Goal: Check status: Check status

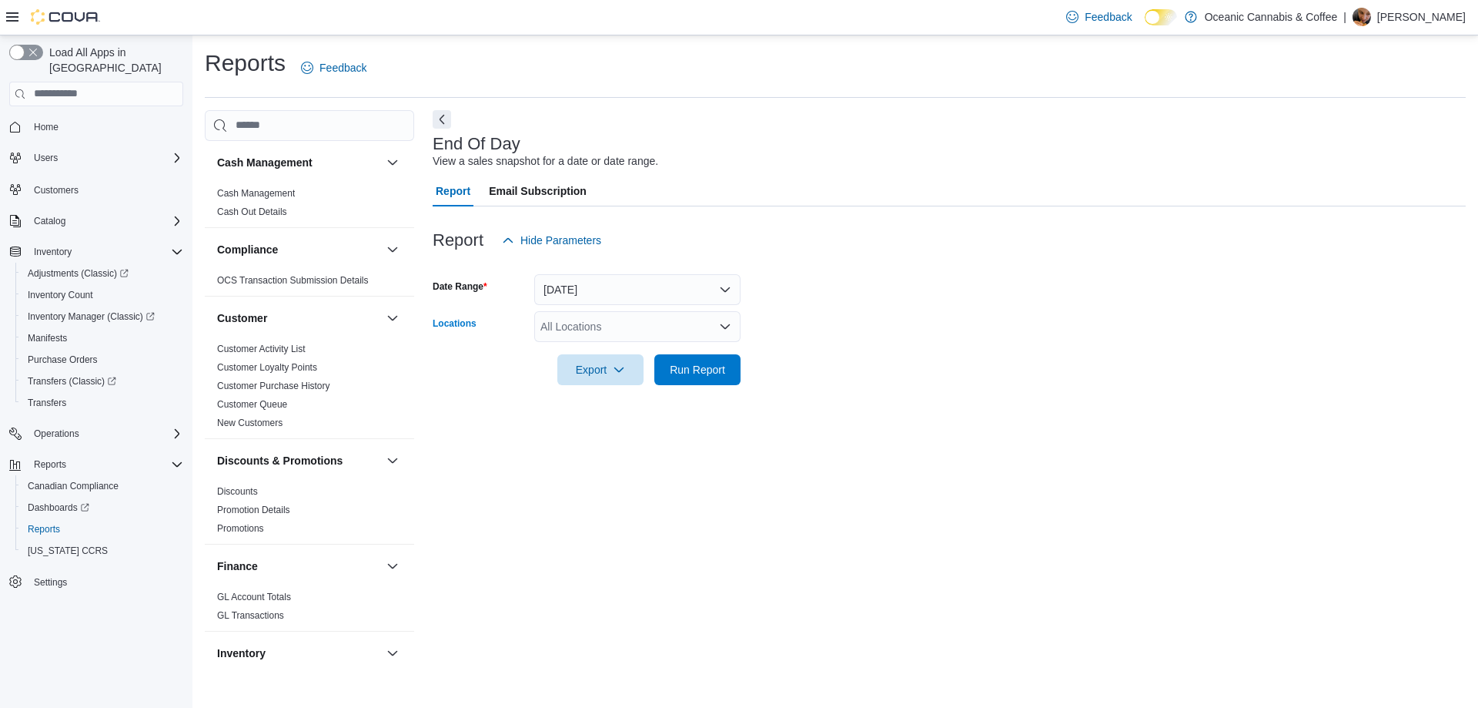
click at [669, 326] on div "All Locations" at bounding box center [637, 326] width 206 height 31
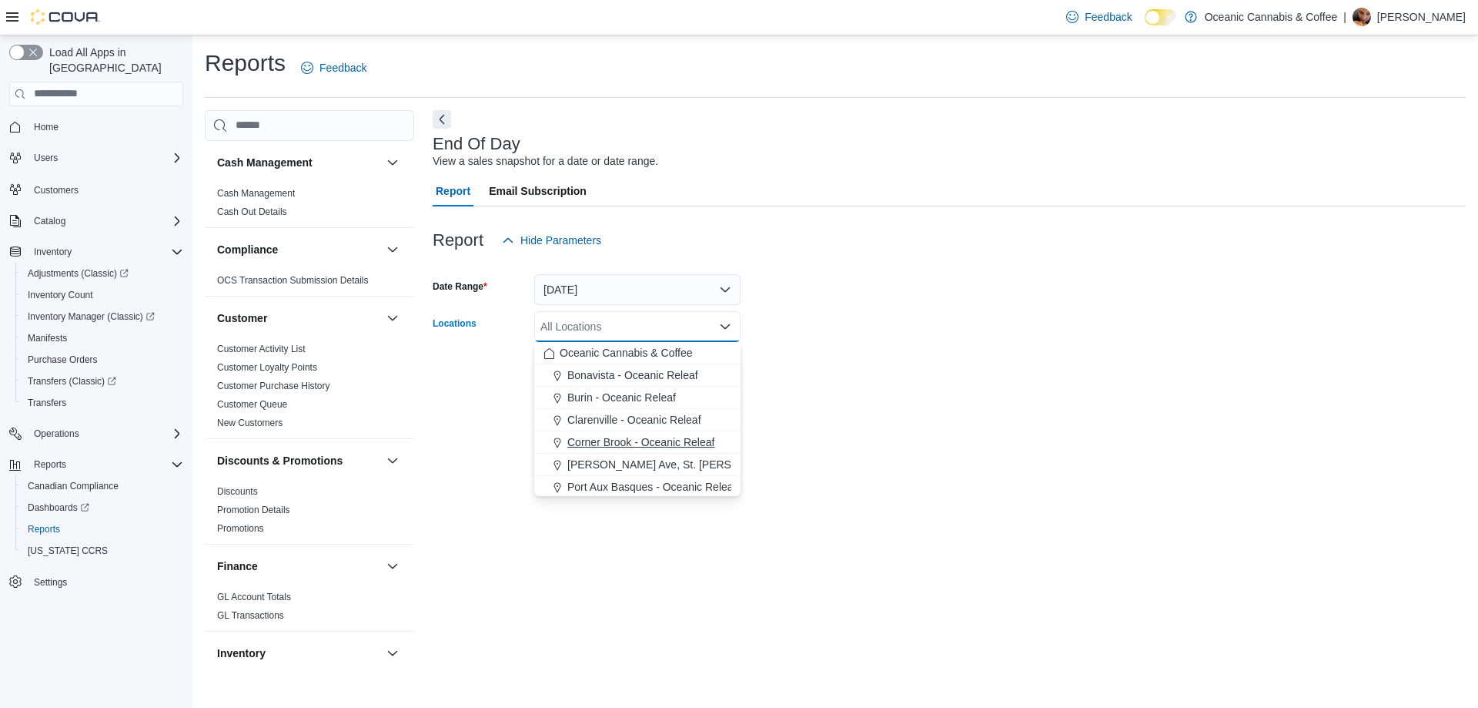
click at [614, 437] on span "Corner Brook - Oceanic Releaf" at bounding box center [640, 441] width 147 height 15
click at [865, 376] on form "Date Range [DATE] Locations [GEOGRAPHIC_DATA] - [GEOGRAPHIC_DATA] Releaf Combo …" at bounding box center [949, 320] width 1033 height 129
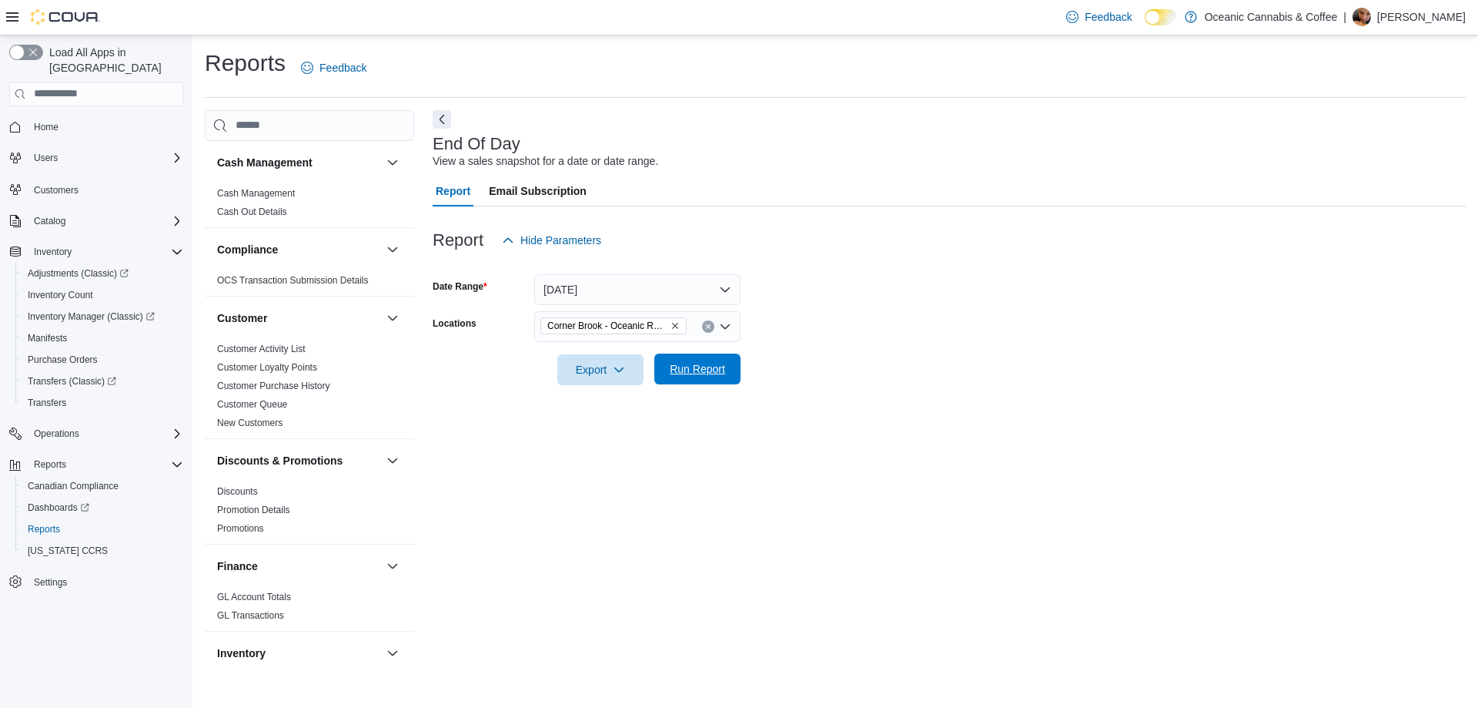
click at [713, 363] on span "Run Report" at bounding box center [697, 368] width 55 height 15
